Goal: Communication & Community: Answer question/provide support

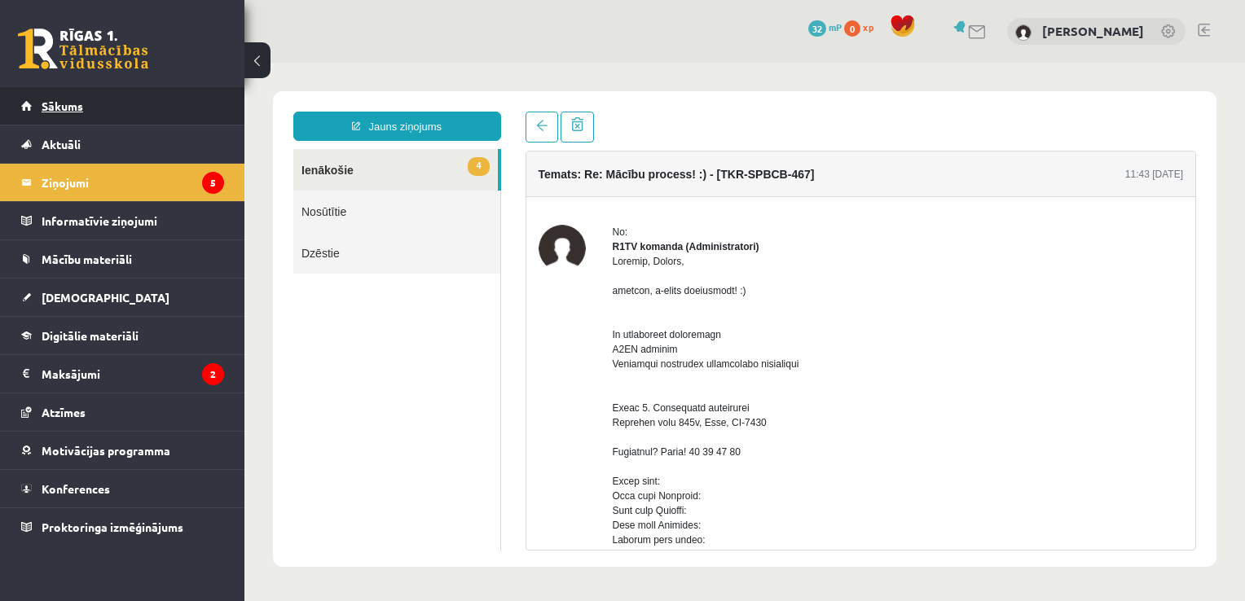
click at [152, 105] on link "Sākums" at bounding box center [122, 105] width 203 height 37
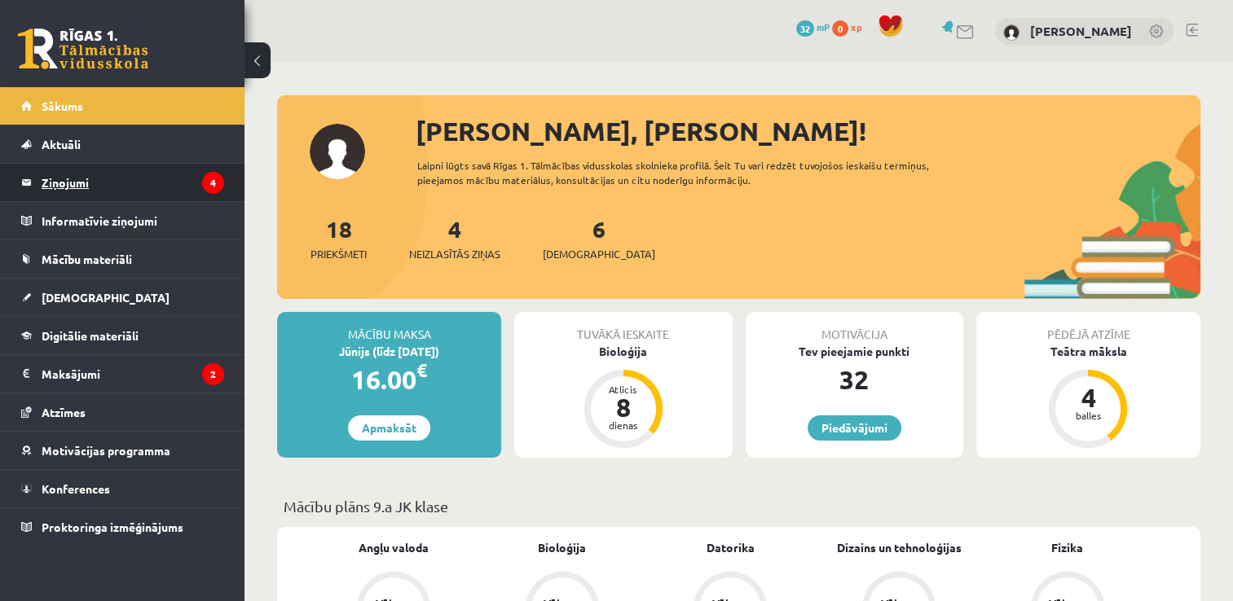
click at [168, 181] on legend "Ziņojumi 4" at bounding box center [133, 182] width 183 height 37
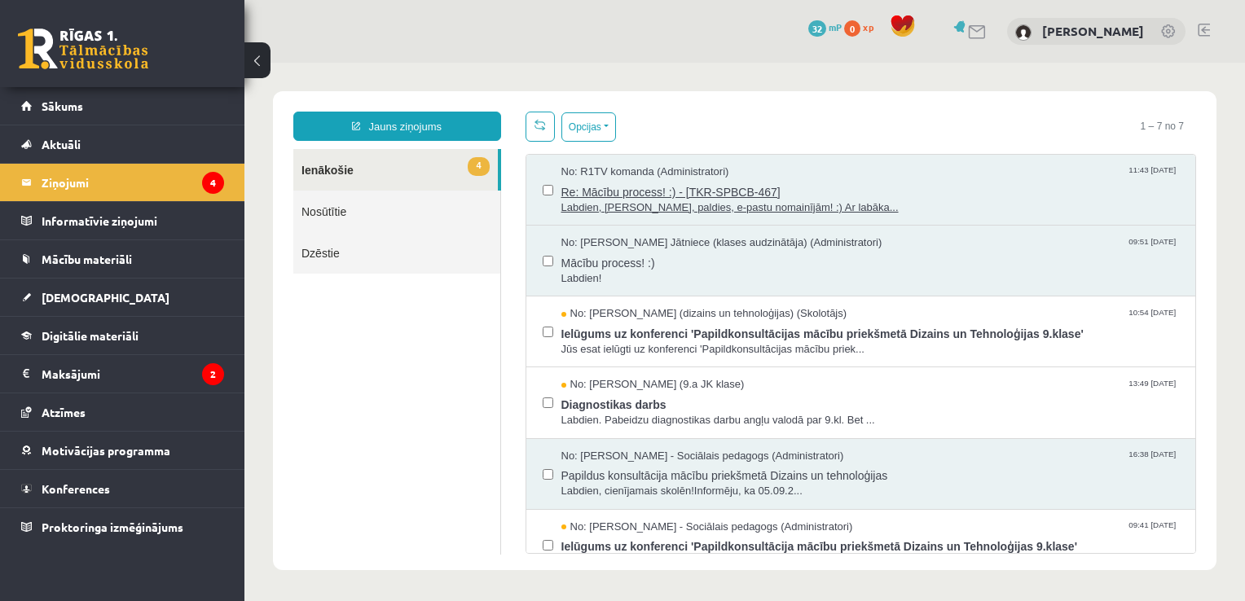
click at [822, 201] on span "Labdien, Ivanda, paldies, e-pastu nomainījām! :) Ar labāka..." at bounding box center [870, 207] width 618 height 15
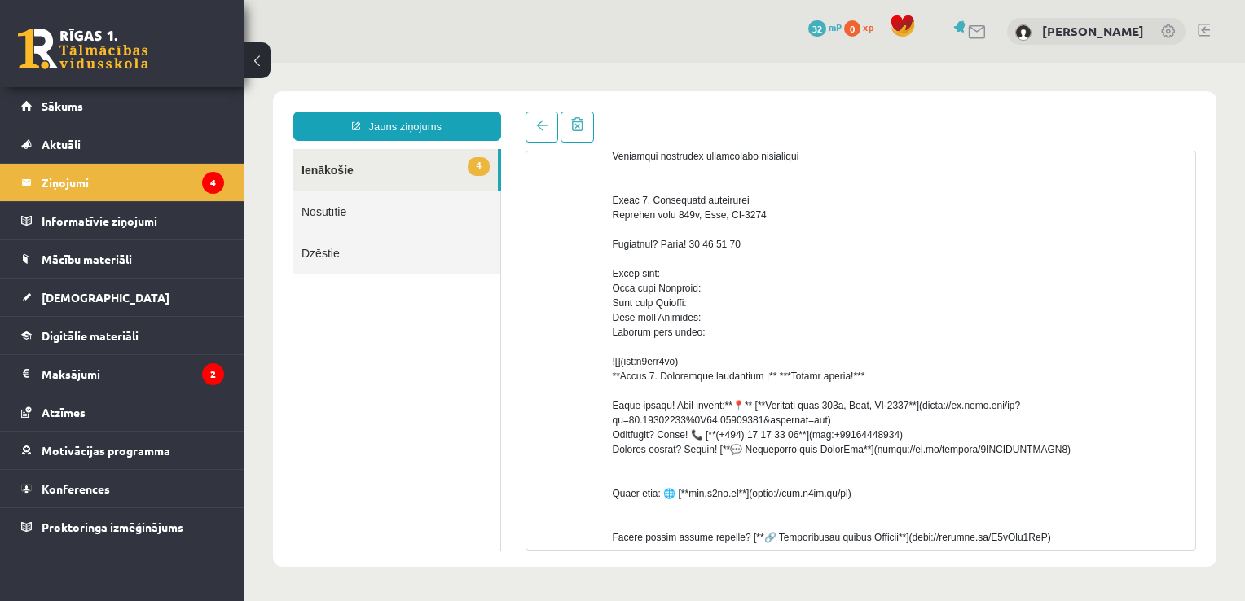
scroll to position [214, 0]
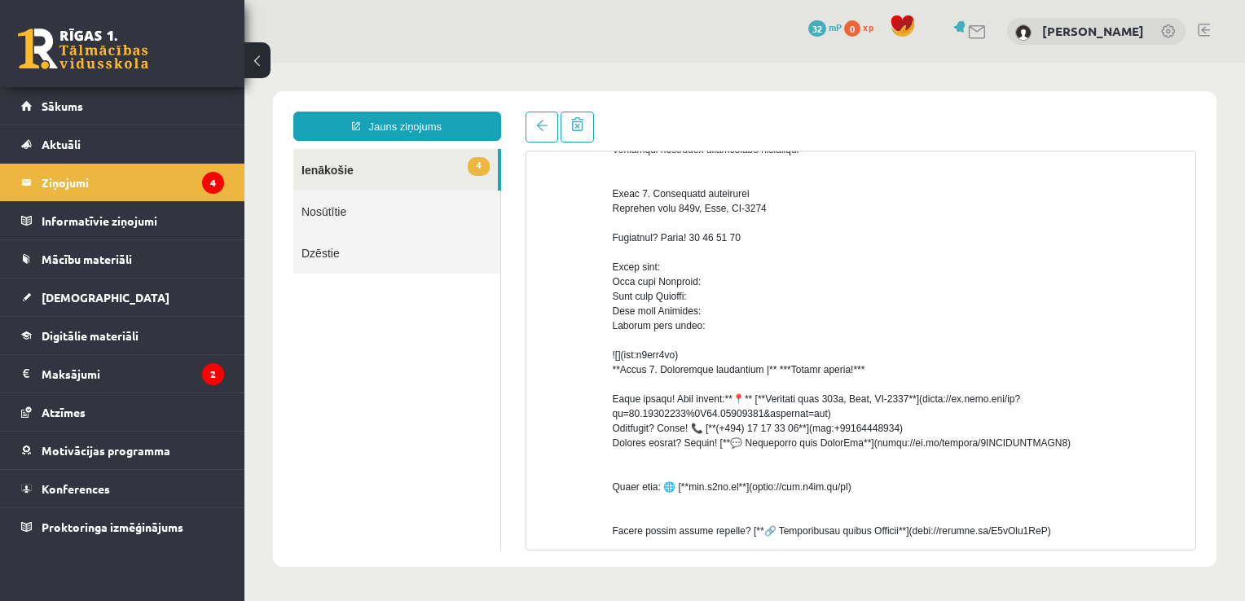
click at [433, 179] on link "4 Ienākošie" at bounding box center [395, 170] width 205 height 42
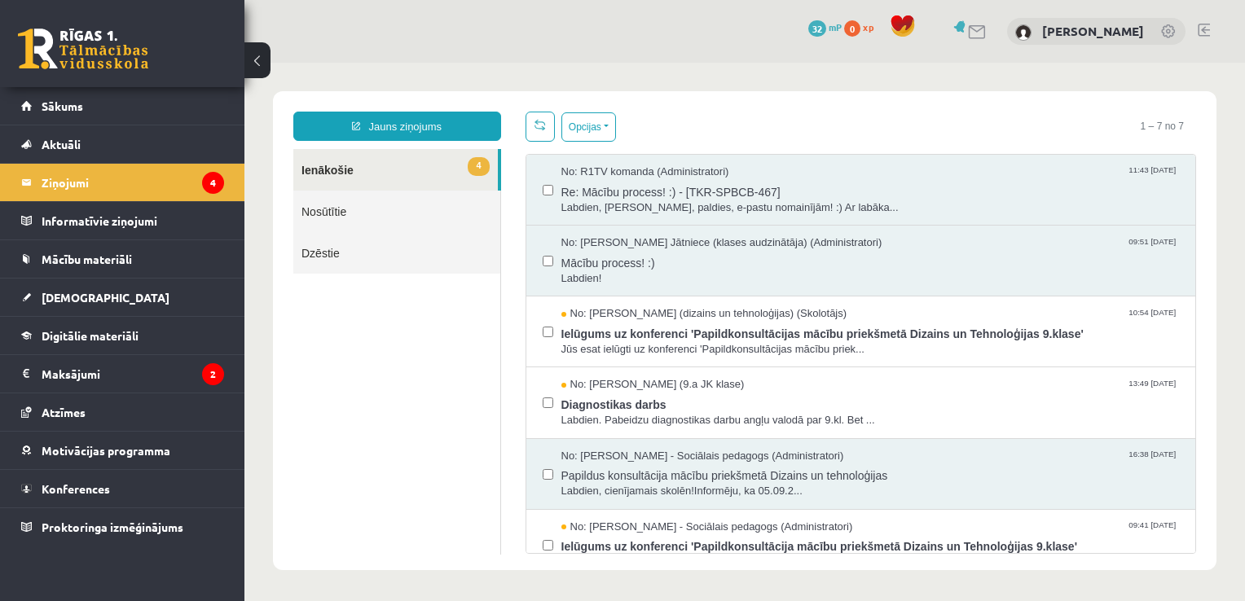
scroll to position [0, 0]
click at [81, 177] on legend "Ziņojumi 4" at bounding box center [133, 182] width 183 height 37
click at [867, 187] on span "Re: Mācību process! :) - [TKR-SPBCB-467]" at bounding box center [870, 190] width 618 height 20
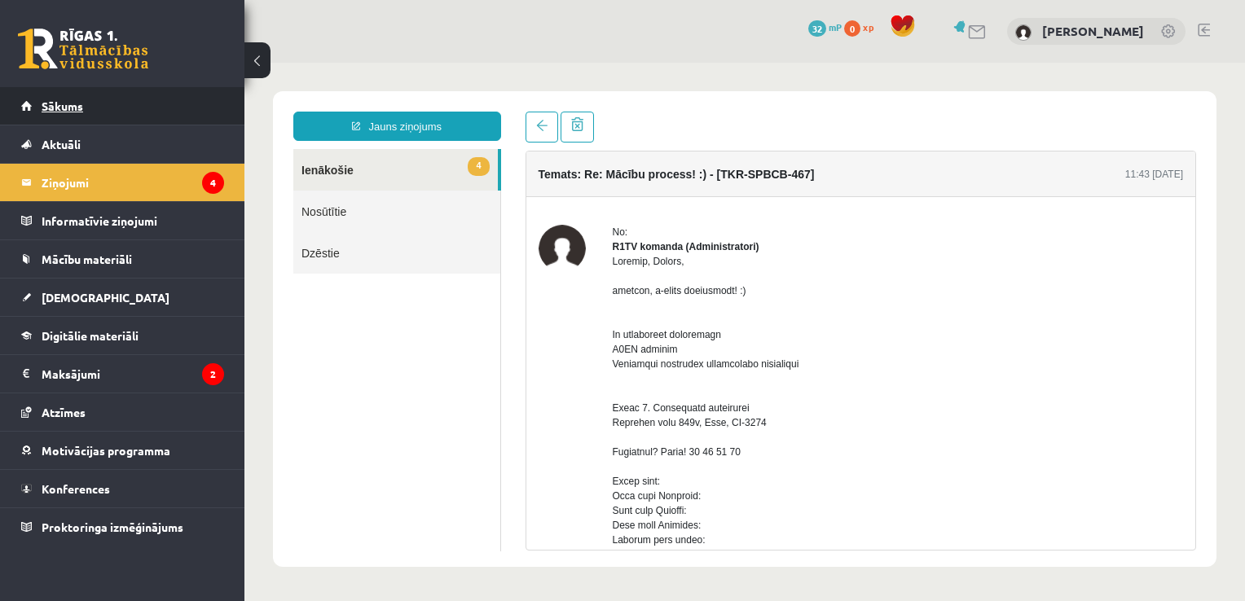
click at [132, 123] on link "Sākums" at bounding box center [122, 105] width 203 height 37
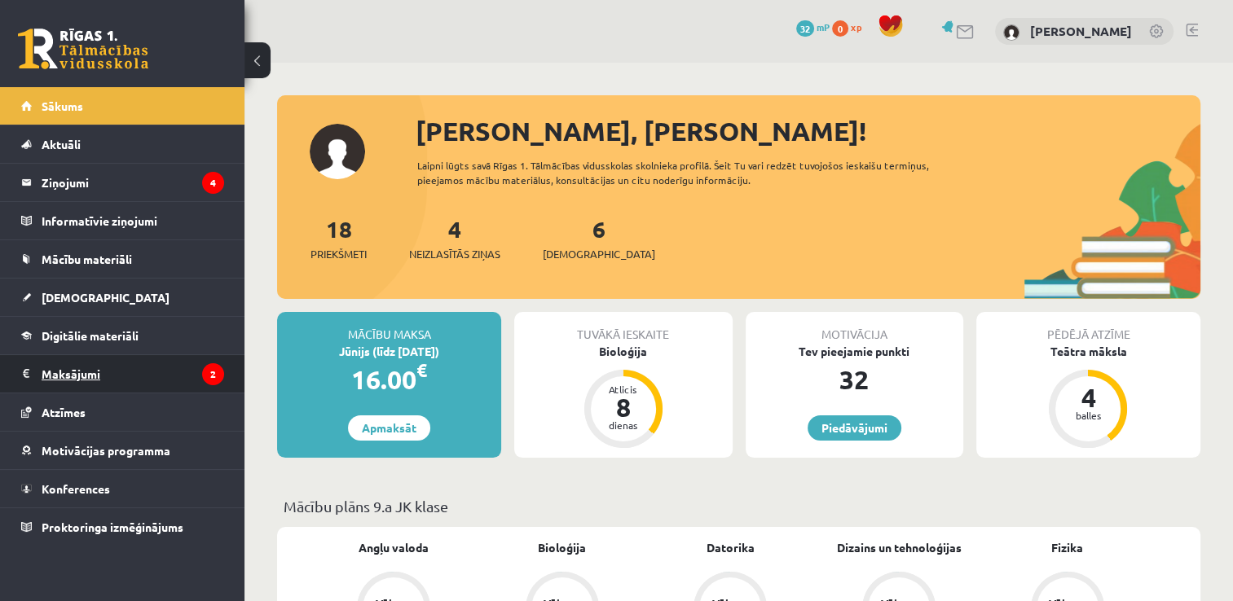
click at [149, 376] on legend "Maksājumi 2" at bounding box center [133, 373] width 183 height 37
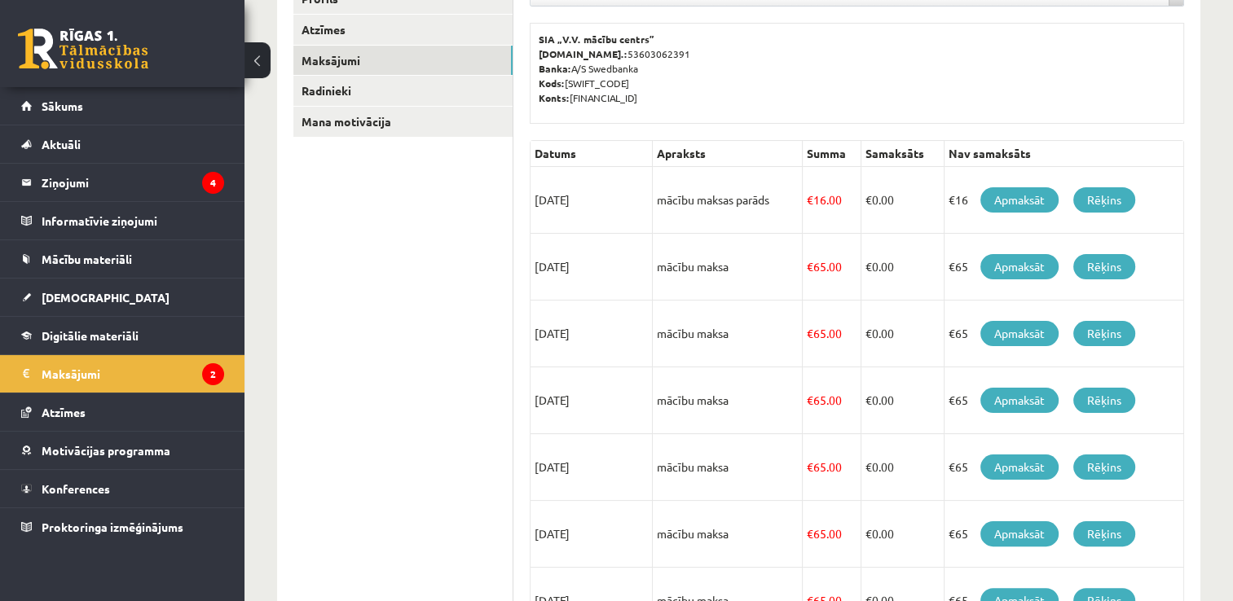
scroll to position [243, 0]
